Goal: Information Seeking & Learning: Learn about a topic

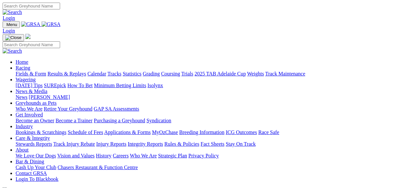
click at [25, 71] on link "Fields & Form" at bounding box center [31, 74] width 31 height 6
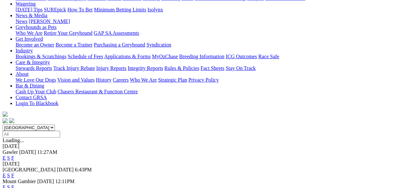
scroll to position [78, 0]
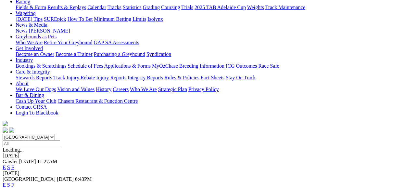
click at [14, 182] on link "F" at bounding box center [12, 185] width 3 height 6
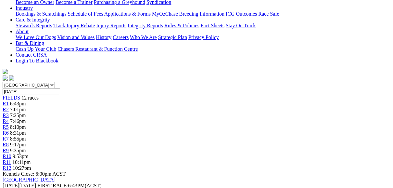
scroll to position [130, 0]
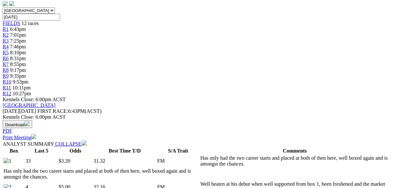
scroll to position [208, 0]
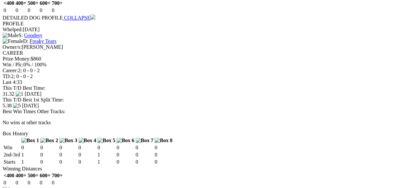
scroll to position [832, 0]
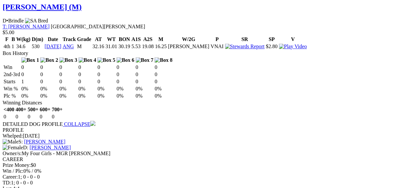
scroll to position [1040, 0]
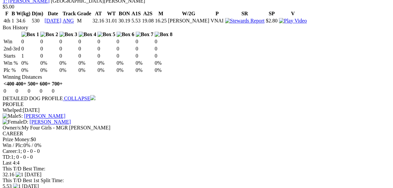
scroll to position [1066, 0]
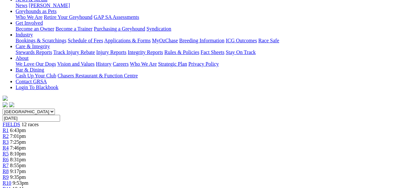
scroll to position [78, 0]
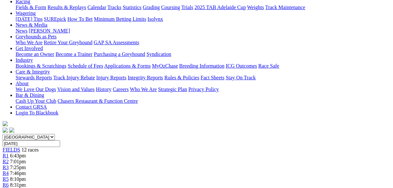
click at [9, 165] on span "R3" at bounding box center [6, 168] width 6 height 6
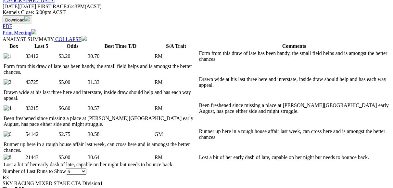
scroll to position [312, 0]
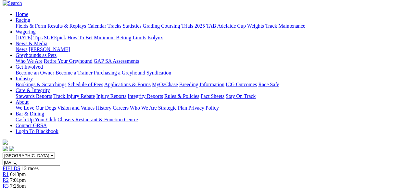
scroll to position [52, 0]
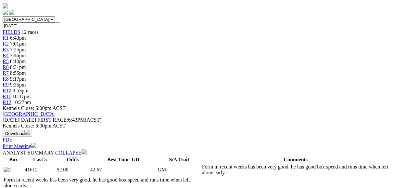
scroll to position [182, 0]
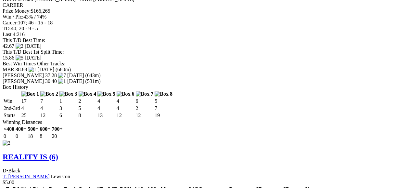
scroll to position [832, 0]
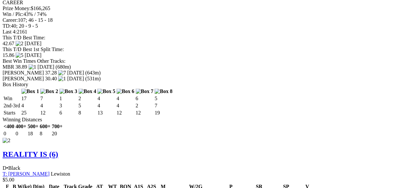
scroll to position [858, 0]
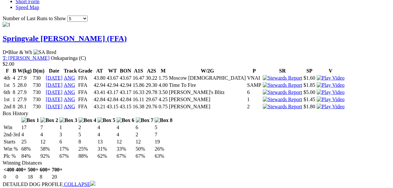
scroll to position [572, 0]
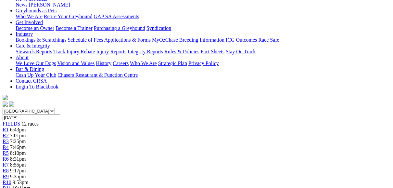
scroll to position [52, 0]
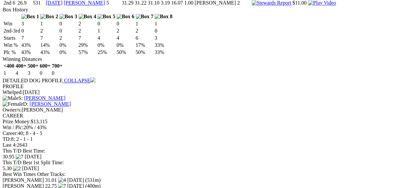
scroll to position [806, 0]
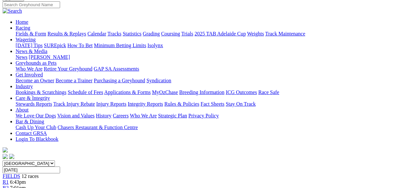
scroll to position [52, 0]
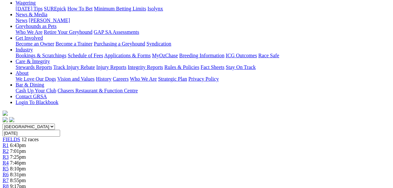
scroll to position [78, 0]
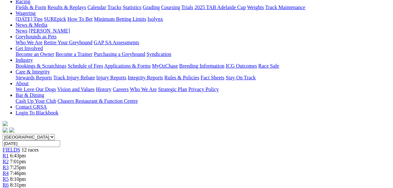
click at [9, 188] on span "R7" at bounding box center [6, 191] width 6 height 6
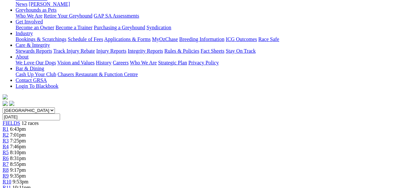
scroll to position [78, 0]
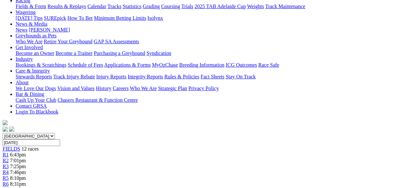
scroll to position [78, 0]
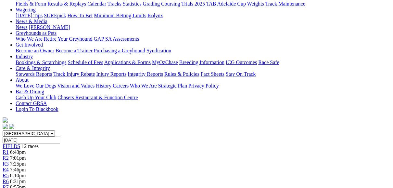
scroll to position [52, 0]
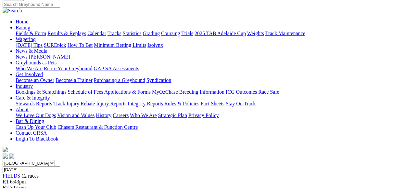
click at [20, 173] on span "FIELDS" at bounding box center [12, 176] width 18 height 6
